Goal: Find contact information: Find contact information

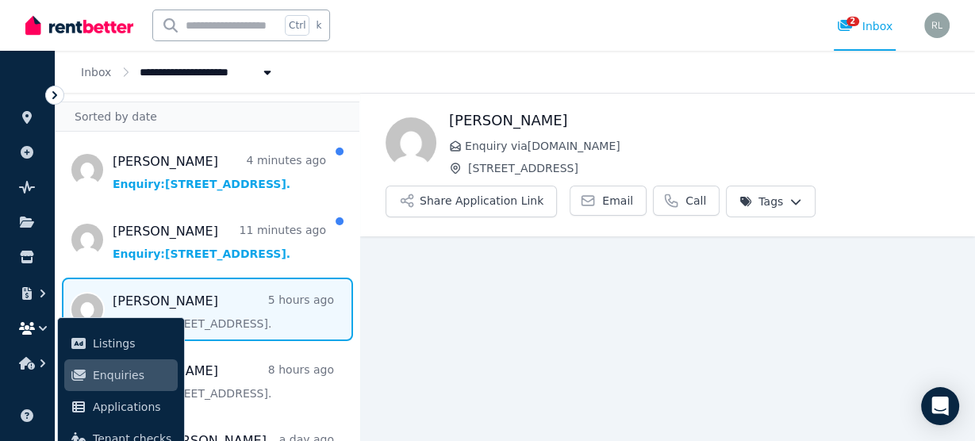
scroll to position [63, 0]
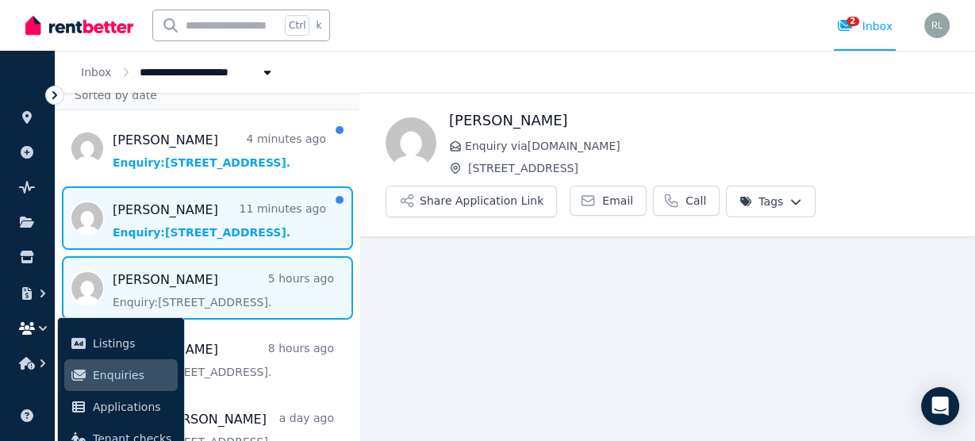
click at [203, 208] on span "Message list" at bounding box center [208, 217] width 304 height 63
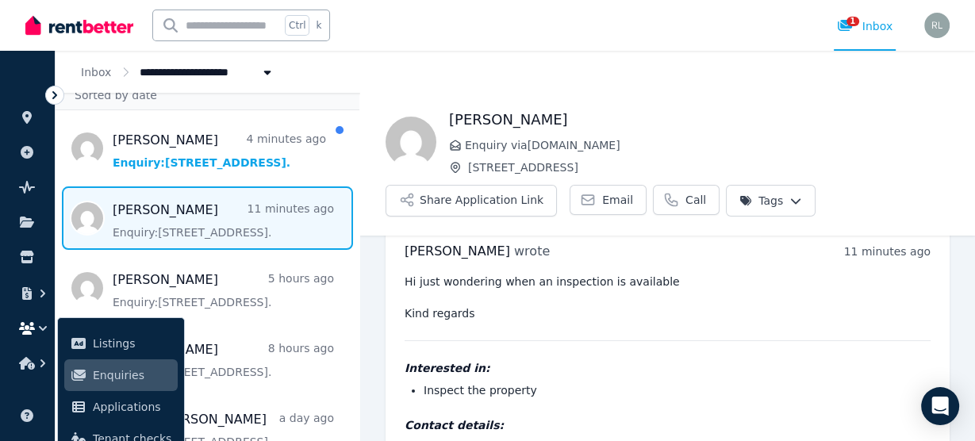
scroll to position [90, 0]
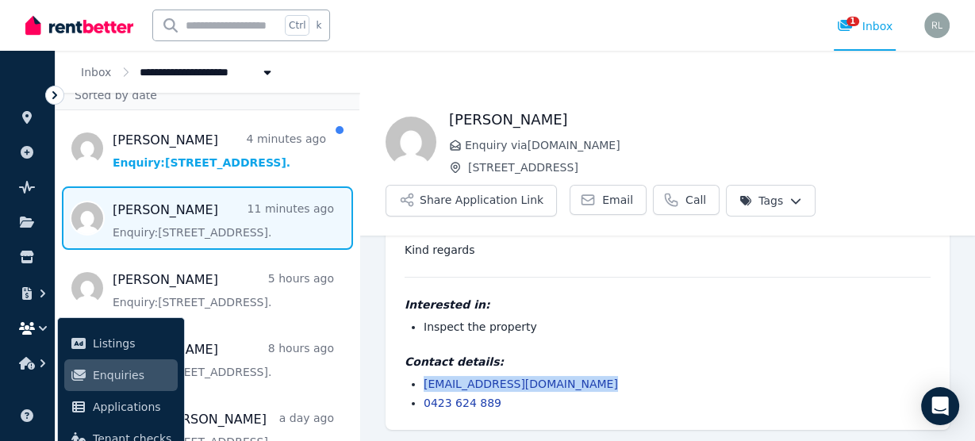
drag, startPoint x: 594, startPoint y: 382, endPoint x: 421, endPoint y: 378, distance: 173.0
click at [421, 378] on ul "racel.matheson1985@gmail.com 0423 624 889" at bounding box center [668, 393] width 526 height 35
copy link "racel.matheson1985@gmail.com"
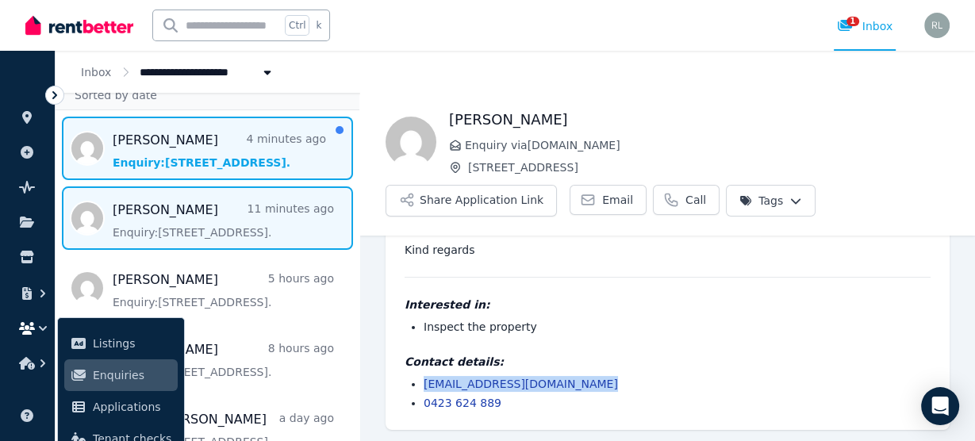
click at [163, 151] on span "Message list" at bounding box center [208, 148] width 304 height 63
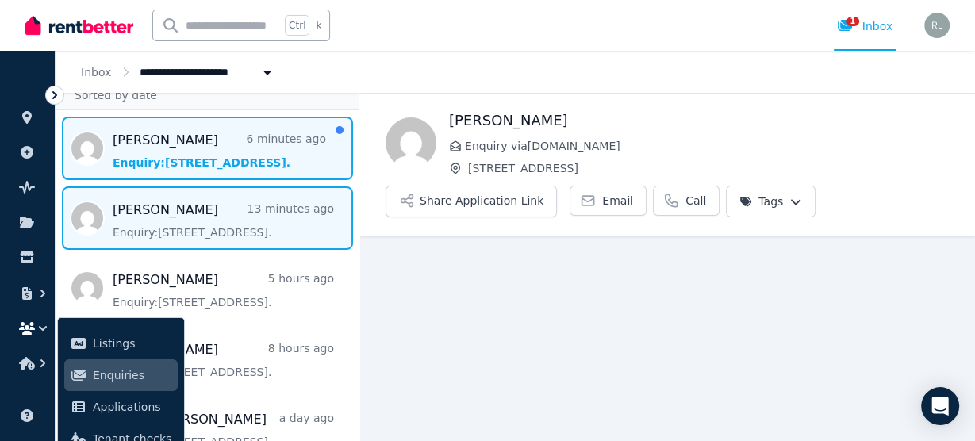
click at [163, 209] on span "Message list" at bounding box center [208, 217] width 304 height 63
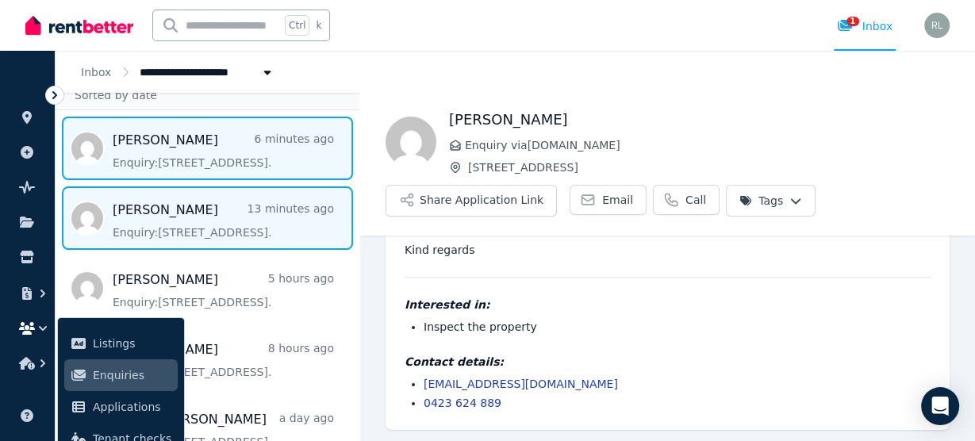
click at [167, 167] on span "Message list" at bounding box center [208, 148] width 304 height 63
